Goal: Task Accomplishment & Management: Use online tool/utility

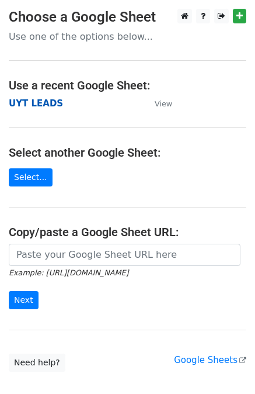
click at [41, 103] on strong "UYT LEADS" at bounding box center [36, 103] width 54 height 11
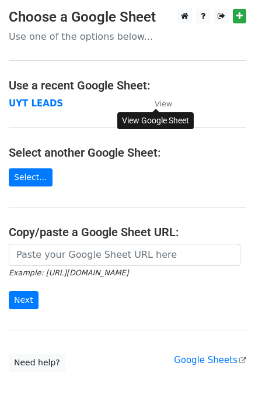
click at [163, 106] on small "View" at bounding box center [164, 103] width 18 height 9
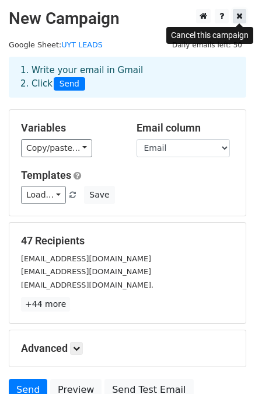
click at [238, 12] on icon at bounding box center [240, 16] width 6 height 8
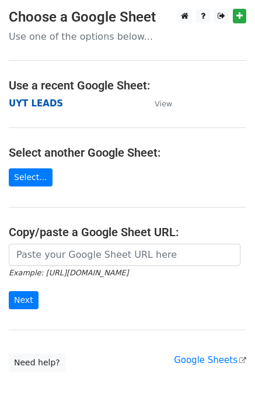
click at [22, 106] on strong "UYT LEADS" at bounding box center [36, 103] width 54 height 11
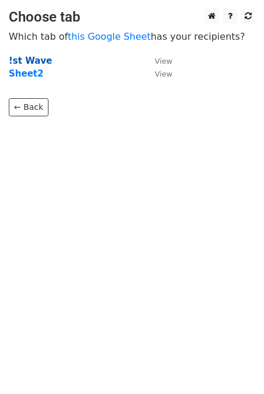
click at [33, 61] on strong "!st Wave" at bounding box center [30, 61] width 43 height 11
